Goal: Book appointment/travel/reservation

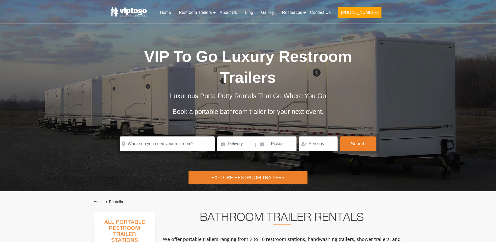
click at [149, 136] on input "text" at bounding box center [167, 143] width 95 height 15
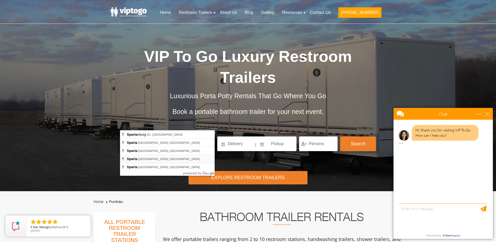
type input "[GEOGRAPHIC_DATA], [GEOGRAPHIC_DATA], [GEOGRAPHIC_DATA]"
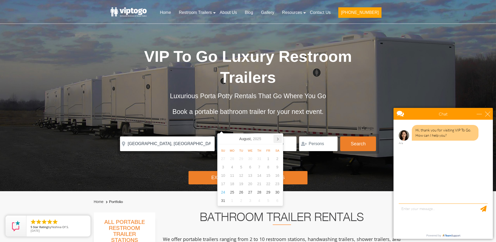
click at [275, 140] on icon at bounding box center [277, 138] width 8 height 8
click at [276, 137] on icon at bounding box center [277, 138] width 8 height 8
click at [231, 173] on div "13" at bounding box center [231, 175] width 9 height 8
type input "[DATE]"
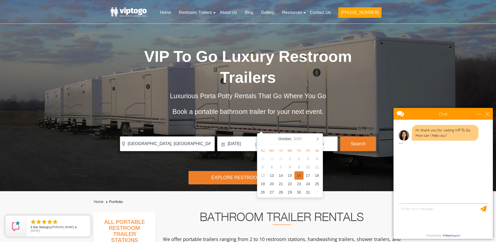
click at [300, 176] on div "16" at bounding box center [298, 175] width 9 height 8
type input "[DATE]"
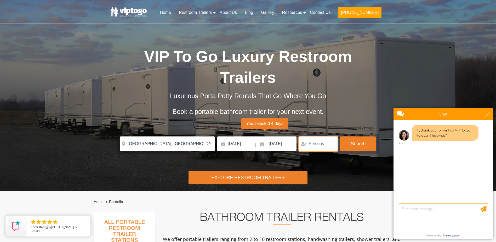
click at [322, 136] on input "number" at bounding box center [318, 143] width 38 height 15
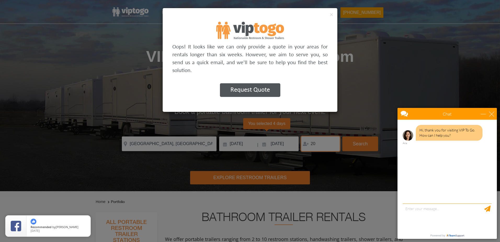
type input "20"
click at [166, 13] on div "×" at bounding box center [250, 15] width 174 height 14
click at [205, 154] on div "× Oops! It looks like we can only provide a quote in your areas for rentals lon…" at bounding box center [250, 121] width 500 height 242
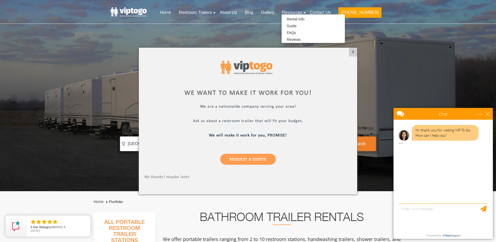
click at [194, 13] on div at bounding box center [248, 121] width 496 height 242
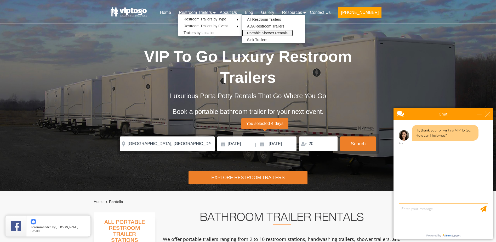
click at [278, 33] on link "Portable Shower Rentals" at bounding box center [267, 33] width 51 height 7
